Goal: Complete application form

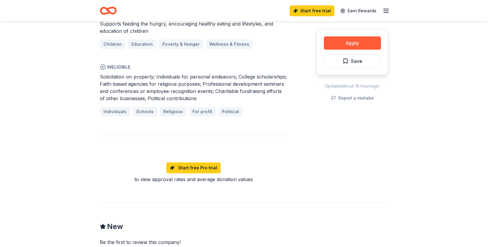
scroll to position [375, 0]
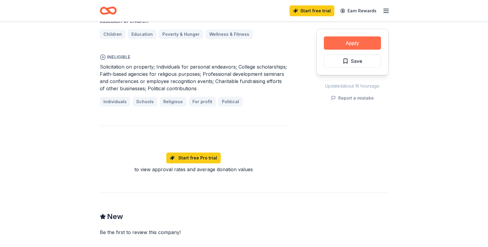
click at [353, 43] on button "Apply" at bounding box center [352, 42] width 57 height 13
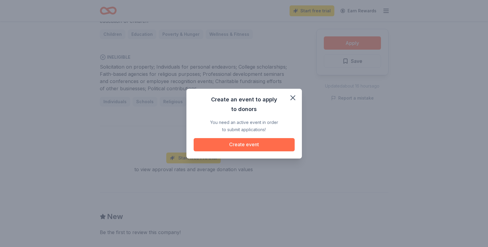
click at [247, 144] on button "Create event" at bounding box center [244, 144] width 101 height 13
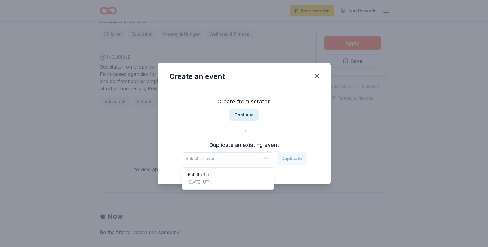
click at [261, 158] on span "Select an event" at bounding box center [223, 158] width 75 height 7
click at [204, 174] on div "Fall Raffle" at bounding box center [198, 174] width 21 height 7
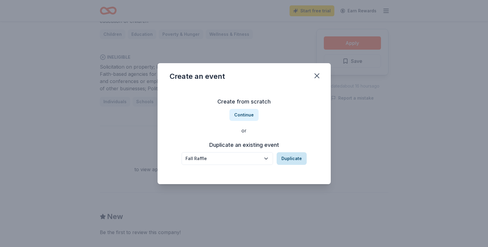
click at [293, 159] on button "Duplicate" at bounding box center [292, 158] width 30 height 13
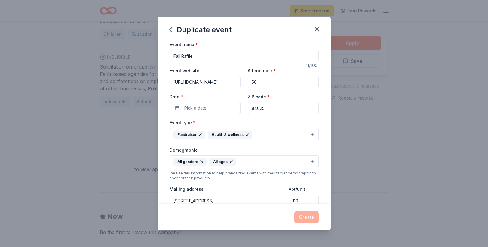
click at [268, 212] on div "Create" at bounding box center [244, 217] width 149 height 12
click at [305, 216] on div "Create" at bounding box center [244, 217] width 149 height 12
drag, startPoint x: 309, startPoint y: 216, endPoint x: 313, endPoint y: 142, distance: 74.4
click at [309, 215] on div "Create" at bounding box center [244, 217] width 149 height 12
click at [316, 29] on icon "button" at bounding box center [317, 29] width 4 height 4
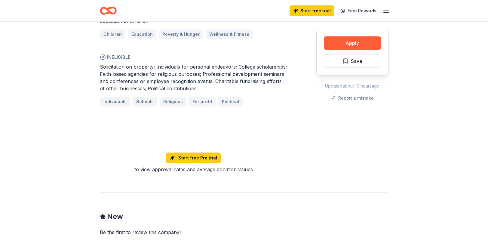
click at [117, 102] on div "Individuals Schools Religious For profit Political" at bounding box center [194, 102] width 188 height 10
click at [363, 42] on button "Apply" at bounding box center [352, 42] width 57 height 13
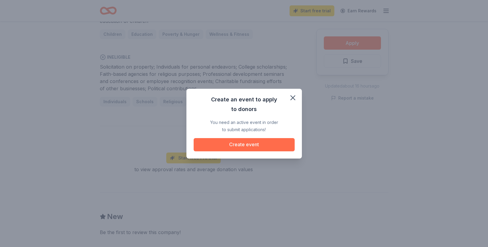
click at [252, 142] on button "Create event" at bounding box center [244, 144] width 101 height 13
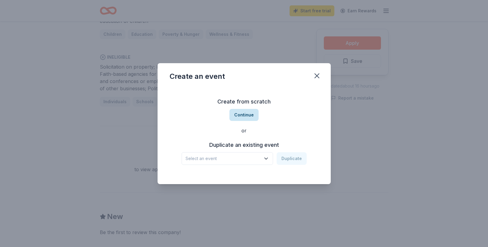
click at [243, 115] on button "Continue" at bounding box center [243, 115] width 29 height 12
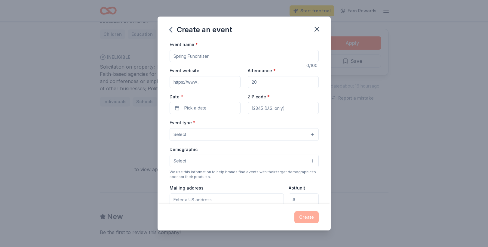
drag, startPoint x: 173, startPoint y: 56, endPoint x: 179, endPoint y: 56, distance: 5.1
click at [173, 56] on input "Event name *" at bounding box center [244, 56] width 149 height 12
type input "H"
click at [174, 56] on input "[MEDICAL_DATA]" at bounding box center [244, 56] width 149 height 12
click at [247, 57] on input "center on [MEDICAL_DATA]" at bounding box center [244, 56] width 149 height 12
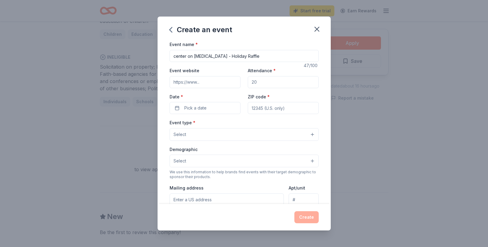
drag, startPoint x: 274, startPoint y: 55, endPoint x: 245, endPoint y: 57, distance: 28.6
click at [245, 57] on input "center on [MEDICAL_DATA] - Holiday Raffle" at bounding box center [244, 56] width 149 height 12
type input "center on [MEDICAL_DATA] - Volunteer Holiday Party"
click at [200, 84] on input "Event website" at bounding box center [205, 82] width 71 height 12
paste input "[URL][DOMAIN_NAME]"
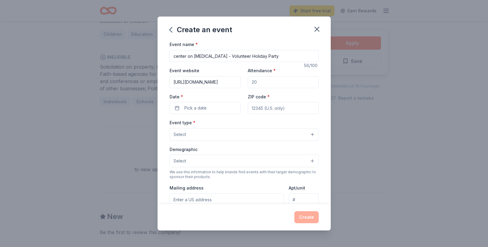
type input "[URL][DOMAIN_NAME]"
drag, startPoint x: 265, startPoint y: 84, endPoint x: 246, endPoint y: 82, distance: 19.3
click at [246, 82] on div "Event website [URL][DOMAIN_NAME] Attendance * Date * Pick a date ZIP code *" at bounding box center [244, 90] width 149 height 47
type input "30"
click at [214, 110] on button "Pick a date" at bounding box center [205, 108] width 71 height 12
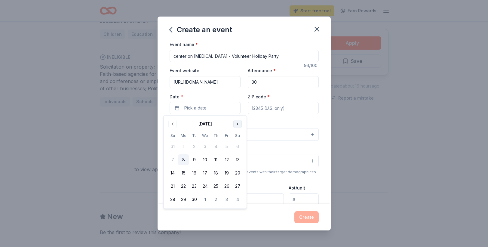
click at [237, 124] on button "Go to next month" at bounding box center [237, 124] width 8 height 8
click at [183, 173] on button "15" at bounding box center [183, 172] width 11 height 11
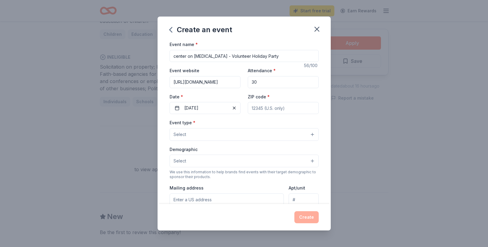
click at [268, 109] on input "ZIP code *" at bounding box center [283, 108] width 71 height 12
type input "84025"
click at [221, 135] on button "Select" at bounding box center [244, 134] width 149 height 13
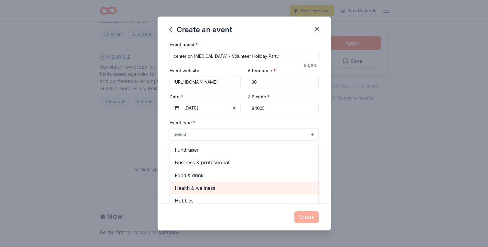
click at [198, 186] on span "Health & wellness" at bounding box center [244, 188] width 139 height 8
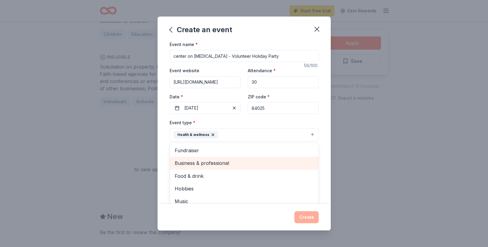
click at [194, 162] on span "Business & professional" at bounding box center [244, 163] width 139 height 8
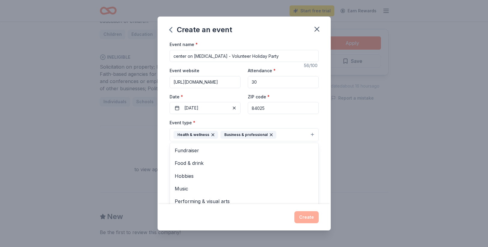
click at [316, 110] on div "Event name * center on [MEDICAL_DATA] - Volunteer Holiday Party 56 /100 Event w…" at bounding box center [244, 180] width 149 height 278
click at [224, 201] on input "Mailing address" at bounding box center [227, 200] width 115 height 12
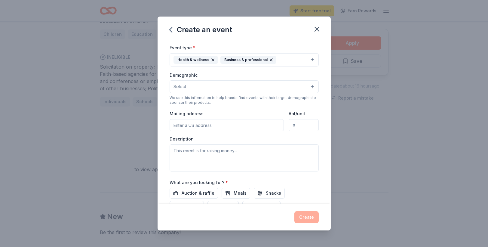
scroll to position [75, 0]
click at [308, 87] on button "Select" at bounding box center [244, 86] width 149 height 13
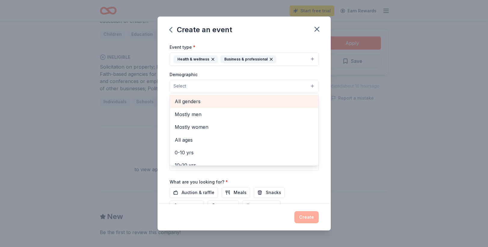
click at [186, 103] on span "All genders" at bounding box center [244, 101] width 139 height 8
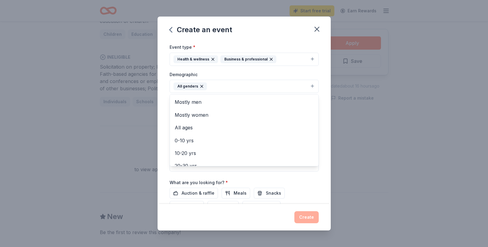
click at [191, 191] on div "Event name * center on [MEDICAL_DATA] - Volunteer Holiday Party 56 /100 Event w…" at bounding box center [244, 104] width 149 height 279
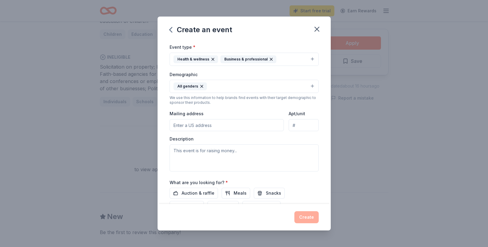
click at [223, 128] on input "Mailing address" at bounding box center [227, 125] width 115 height 12
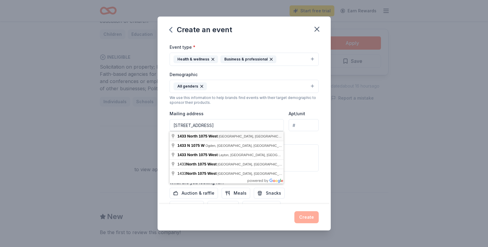
type input "[STREET_ADDRESS]"
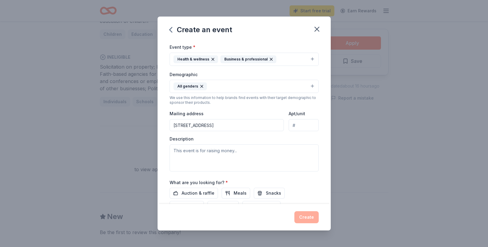
click at [299, 126] on input "Apt/unit" at bounding box center [304, 125] width 30 height 12
type input "110"
click at [174, 151] on textarea at bounding box center [244, 157] width 149 height 27
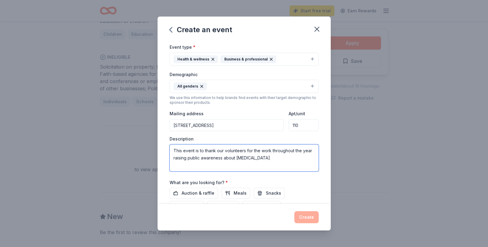
click at [183, 151] on textarea "This event is to thank our volunteers for the work throughout the year raising …" at bounding box center [244, 157] width 149 height 27
click at [209, 151] on textarea "This holiday event is to thank our volunteers for the work throughout the year …" at bounding box center [244, 157] width 149 height 27
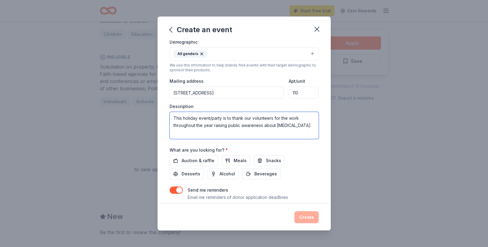
scroll to position [125, 0]
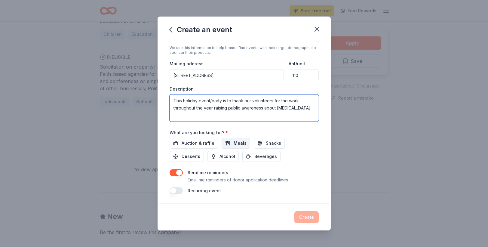
type textarea "This holiday event/party is to thank our volunteers for the work throughout the…"
click at [234, 144] on span "Meals" at bounding box center [240, 143] width 13 height 7
click at [311, 217] on button "Create" at bounding box center [306, 217] width 24 height 12
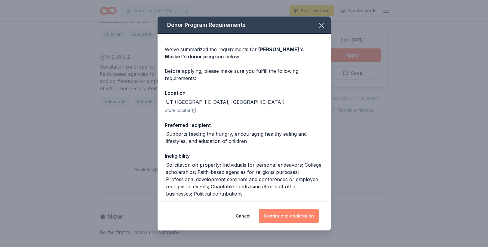
click at [280, 217] on button "Continue to application" at bounding box center [289, 216] width 60 height 14
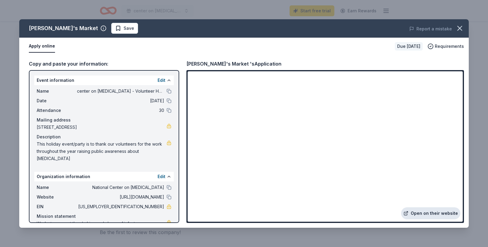
click at [414, 213] on link "Open on their website" at bounding box center [430, 213] width 59 height 12
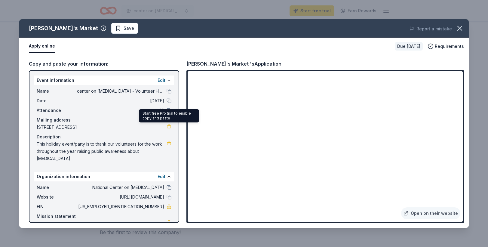
click at [168, 126] on link at bounding box center [169, 126] width 5 height 5
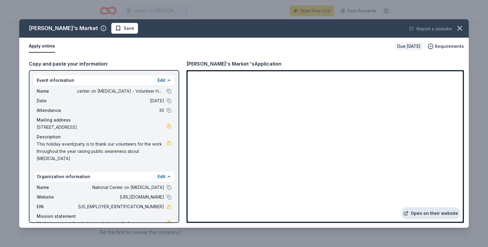
click at [429, 213] on link "Open on their website" at bounding box center [430, 213] width 59 height 12
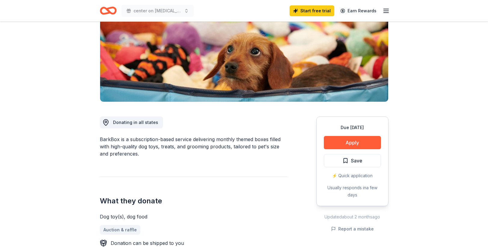
scroll to position [81, 0]
click at [350, 143] on button "Apply" at bounding box center [352, 142] width 57 height 13
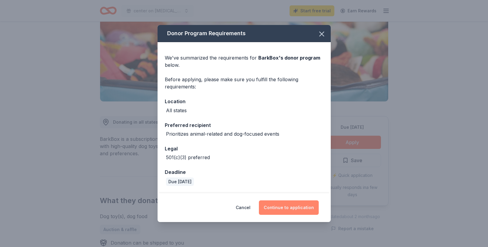
click at [293, 208] on button "Continue to application" at bounding box center [289, 207] width 60 height 14
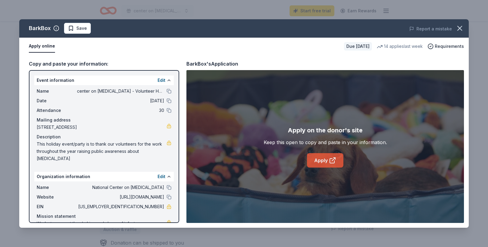
click at [324, 159] on link "Apply" at bounding box center [325, 160] width 36 height 14
click at [80, 28] on span "Save" at bounding box center [81, 28] width 11 height 7
